Goal: Task Accomplishment & Management: Manage account settings

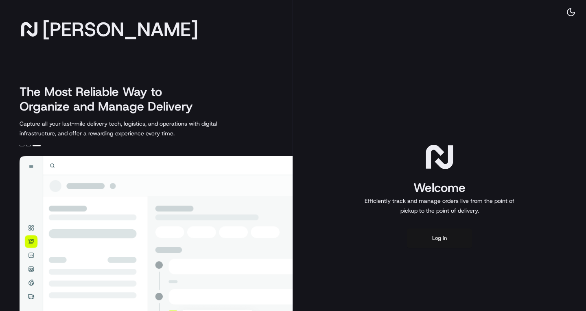
click at [441, 235] on button "Log in" at bounding box center [439, 239] width 65 height 20
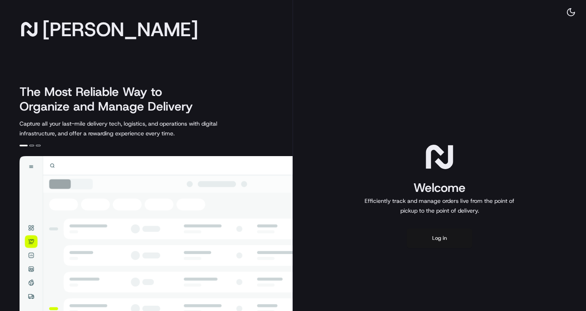
click at [441, 241] on button "Log in" at bounding box center [439, 239] width 65 height 20
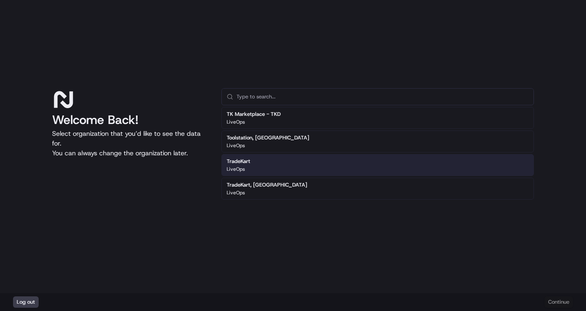
drag, startPoint x: 29, startPoint y: 25, endPoint x: 49, endPoint y: 28, distance: 20.1
click at [29, 25] on div "Welcome Back! Select organization that you’d like to see the data for. You can …" at bounding box center [293, 146] width 586 height 293
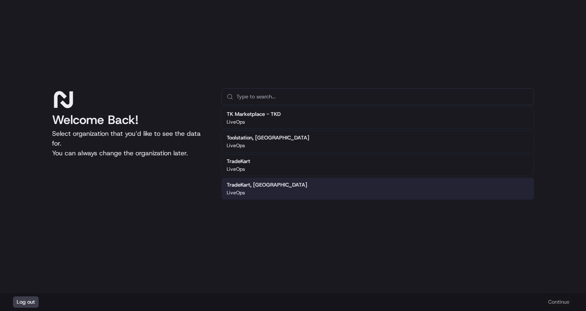
click at [53, 196] on div "Welcome Back! Select organization that you’d like to see the data for. You can …" at bounding box center [130, 172] width 156 height 169
